Goal: Task Accomplishment & Management: Manage account settings

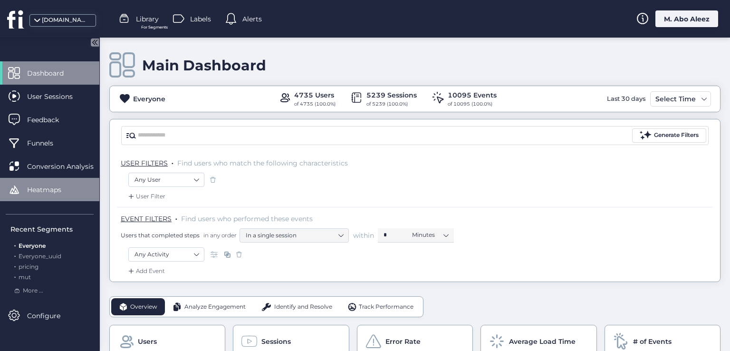
click at [47, 189] on span "Heatmaps" at bounding box center [51, 189] width 48 height 10
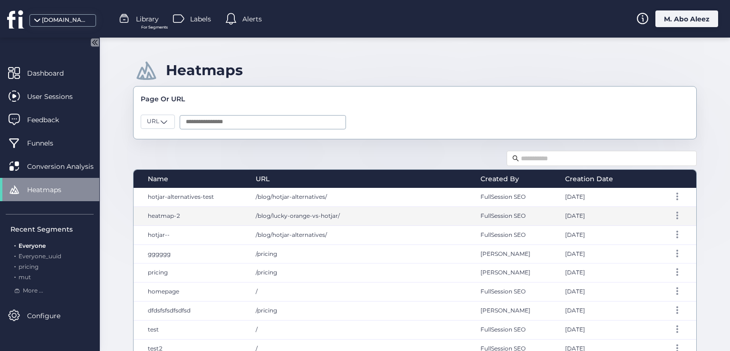
click at [322, 216] on span "/blog/lucky-orange-vs-hotjar/" at bounding box center [298, 215] width 84 height 7
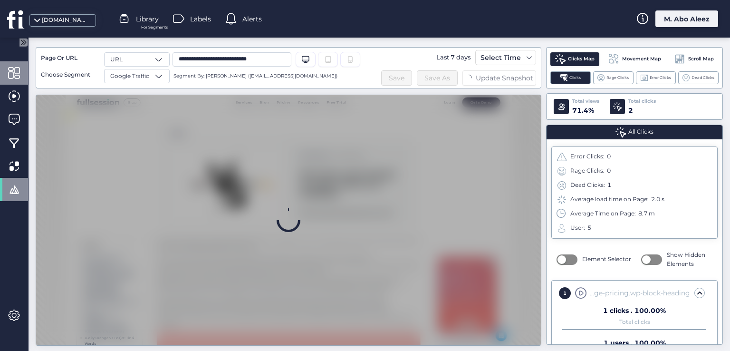
click at [17, 72] on span at bounding box center [14, 73] width 12 height 12
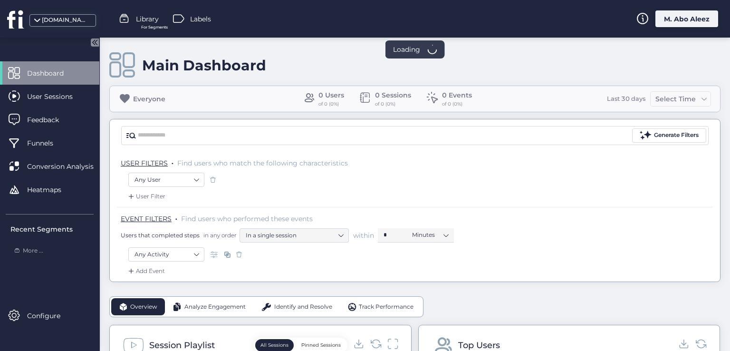
click at [672, 19] on div "M. Abo Aleez" at bounding box center [686, 18] width 63 height 17
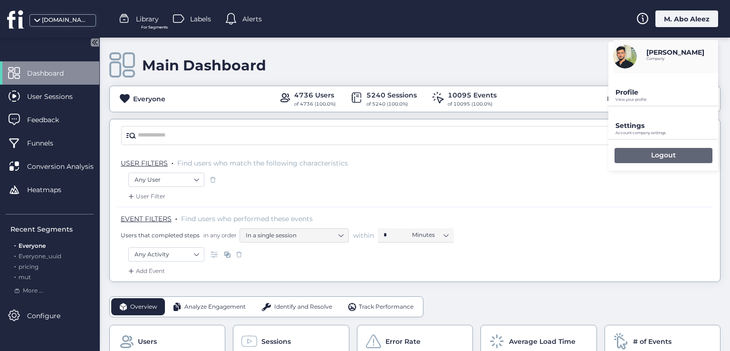
click at [653, 152] on p "Logout" at bounding box center [663, 155] width 25 height 9
